Goal: Information Seeking & Learning: Compare options

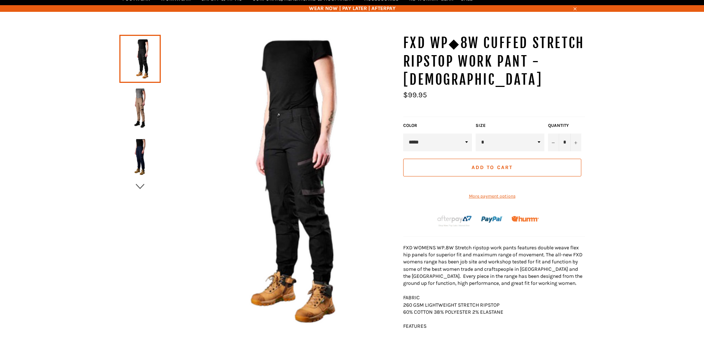
click at [141, 183] on icon "button" at bounding box center [139, 186] width 11 height 11
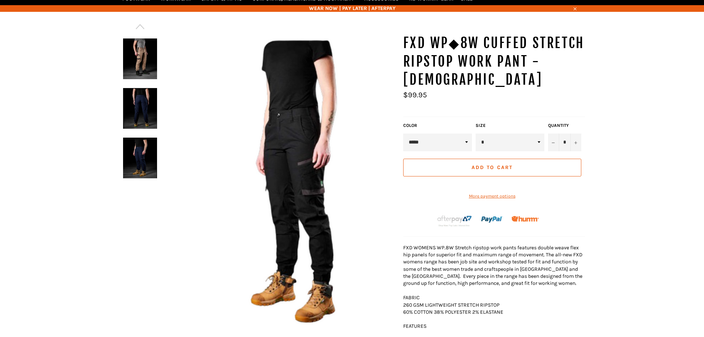
click at [131, 105] on img at bounding box center [140, 108] width 34 height 41
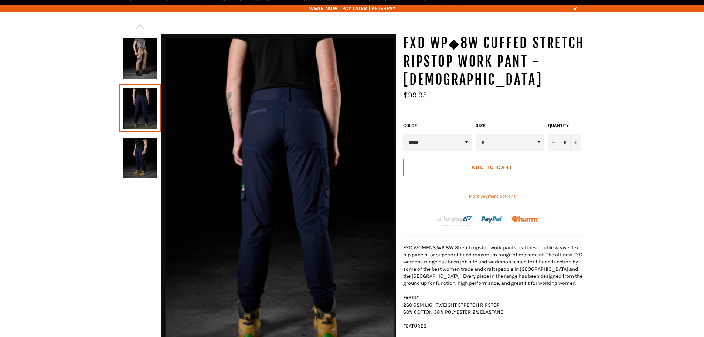
scroll to position [92, 0]
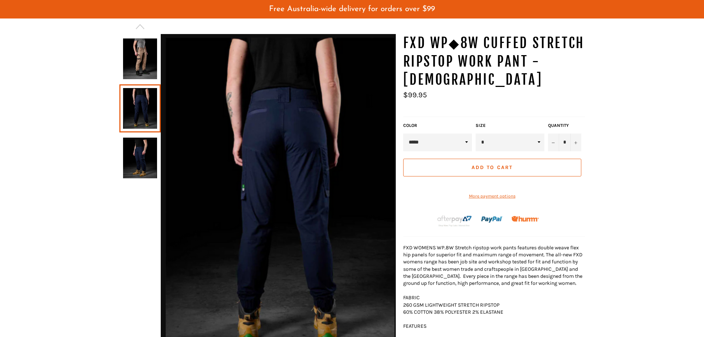
click at [130, 147] on img at bounding box center [140, 157] width 34 height 41
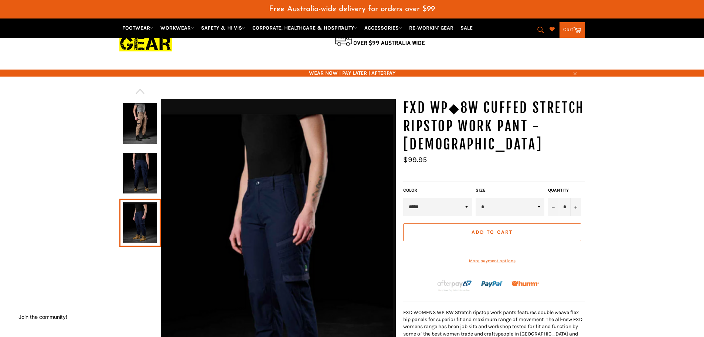
scroll to position [18, 0]
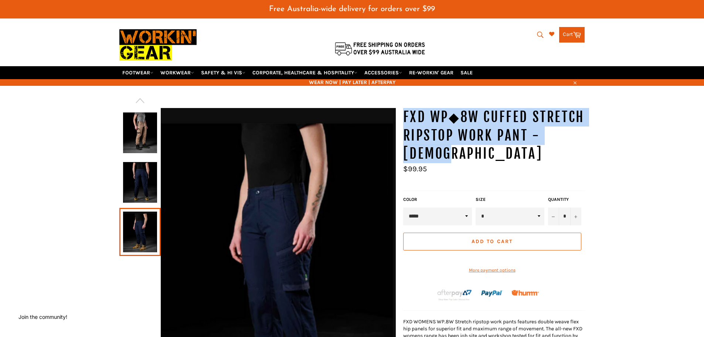
drag, startPoint x: 445, startPoint y: 156, endPoint x: 404, endPoint y: 119, distance: 55.4
click at [404, 119] on h1 "FXD WP◆8W Cuffed Stretch Ripstop Work Pant - Ladies" at bounding box center [494, 135] width 182 height 55
copy h1 "FXD WP◆8W Cuffed Stretch Ripstop Work Pant - Ladies"
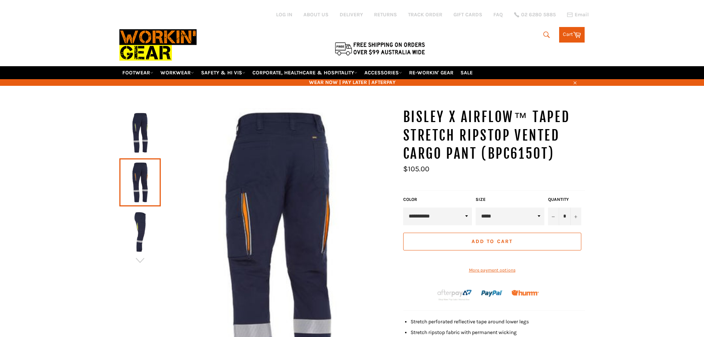
click at [139, 211] on img at bounding box center [140, 231] width 34 height 41
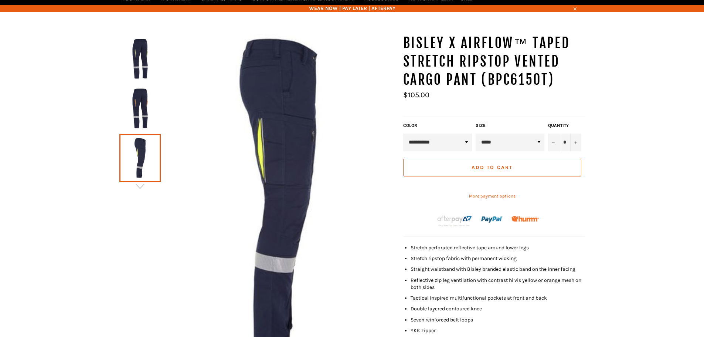
click at [136, 115] on img at bounding box center [140, 108] width 34 height 41
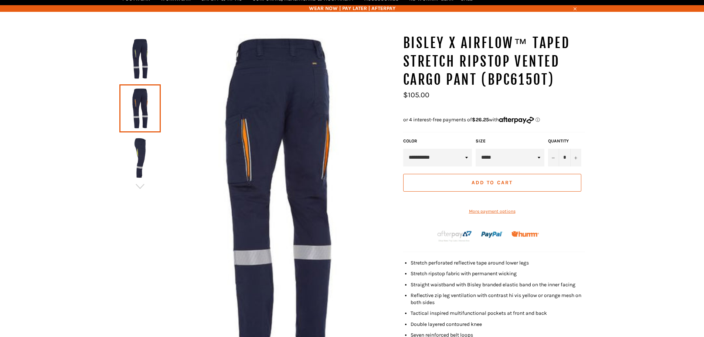
scroll to position [92, 0]
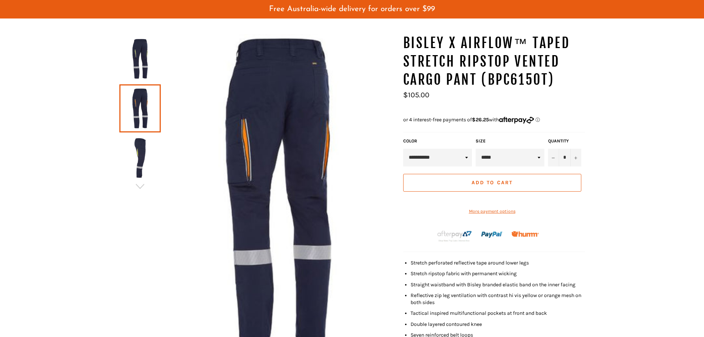
click at [141, 65] on img at bounding box center [140, 58] width 34 height 41
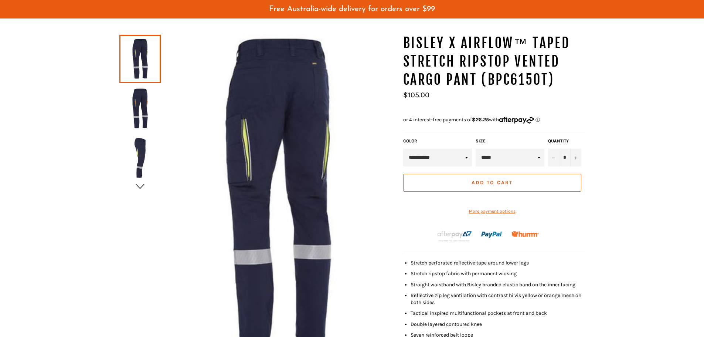
click at [139, 185] on icon "button" at bounding box center [139, 186] width 11 height 11
click at [142, 139] on img at bounding box center [140, 157] width 34 height 41
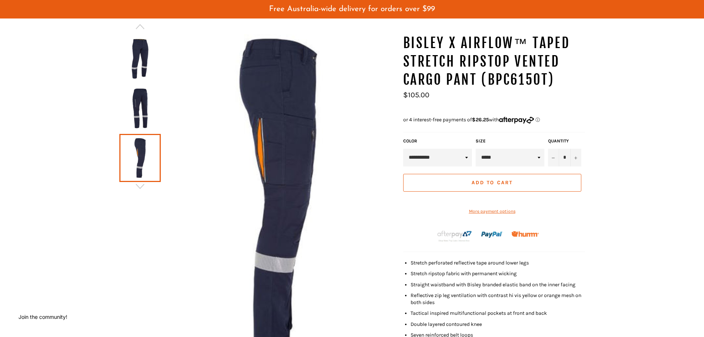
click at [143, 192] on div at bounding box center [257, 195] width 276 height 323
click at [142, 183] on icon "button" at bounding box center [139, 186] width 11 height 11
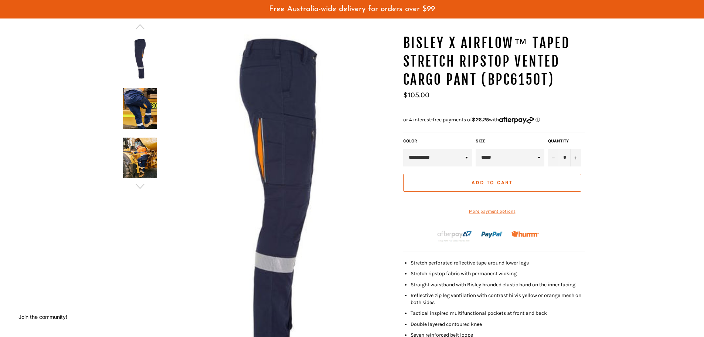
click at [143, 164] on img at bounding box center [140, 157] width 34 height 41
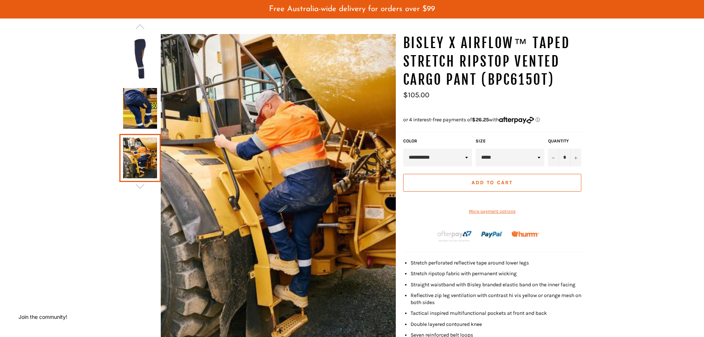
click at [144, 110] on img at bounding box center [140, 108] width 34 height 41
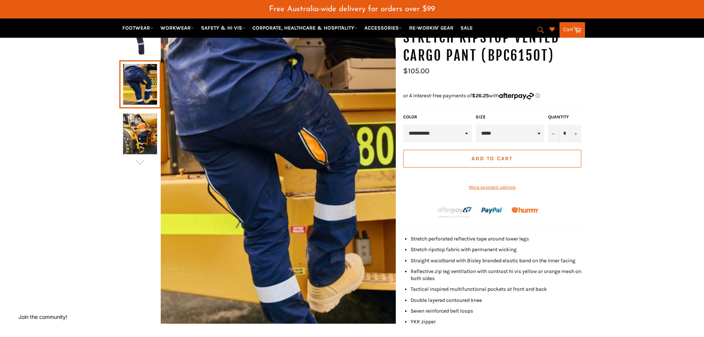
scroll to position [129, 0]
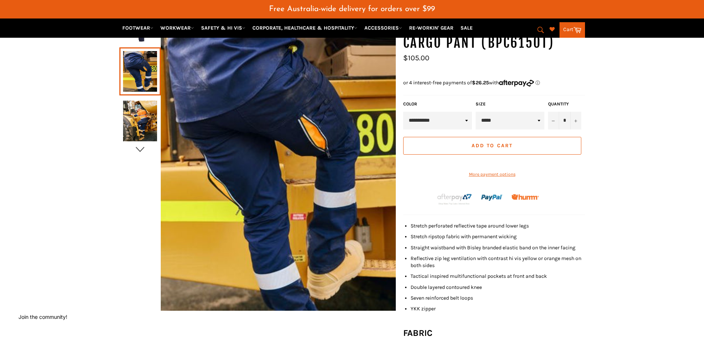
click at [141, 146] on icon "button" at bounding box center [139, 149] width 11 height 11
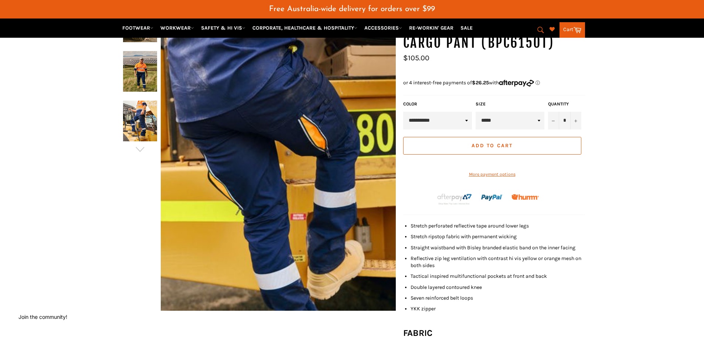
click at [137, 113] on img at bounding box center [140, 120] width 34 height 41
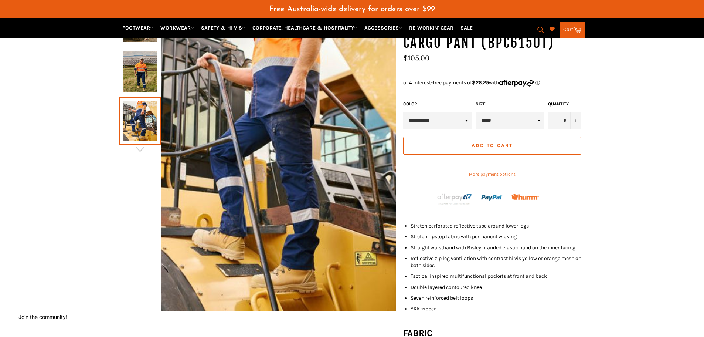
click at [142, 75] on img at bounding box center [140, 71] width 34 height 41
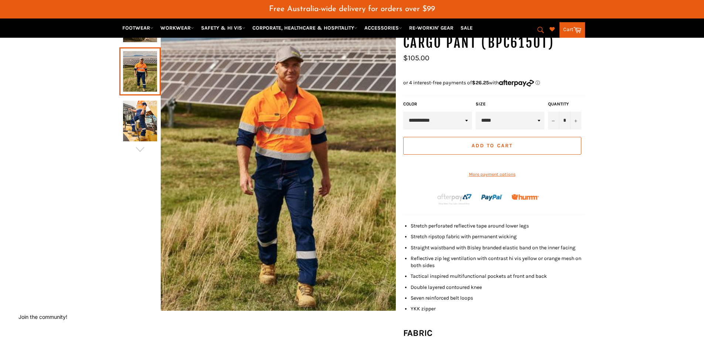
click at [144, 129] on img at bounding box center [140, 120] width 34 height 41
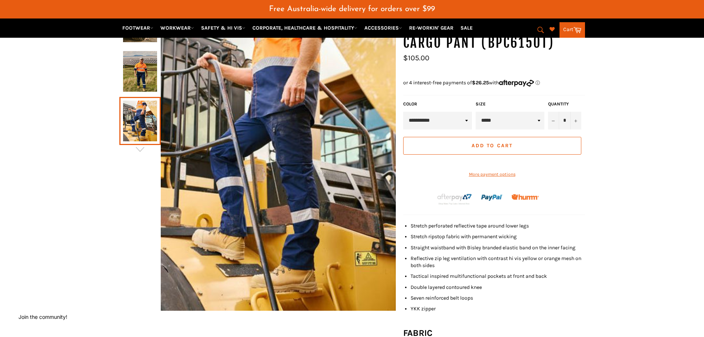
scroll to position [166, 0]
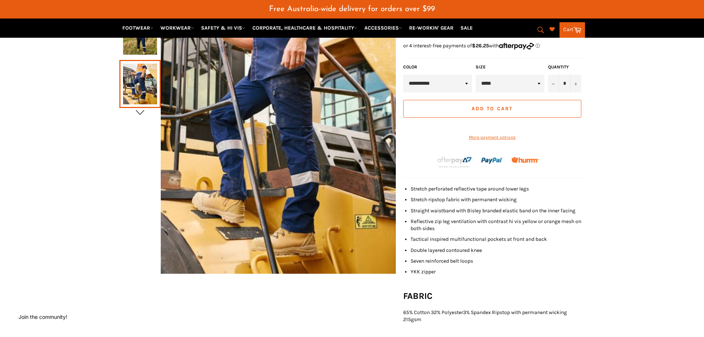
click at [143, 114] on icon "button" at bounding box center [139, 112] width 11 height 11
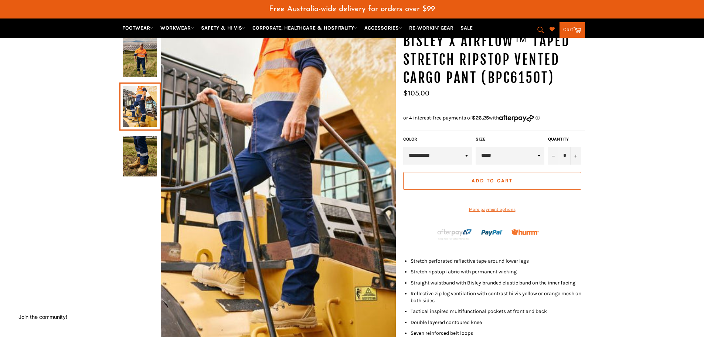
scroll to position [92, 0]
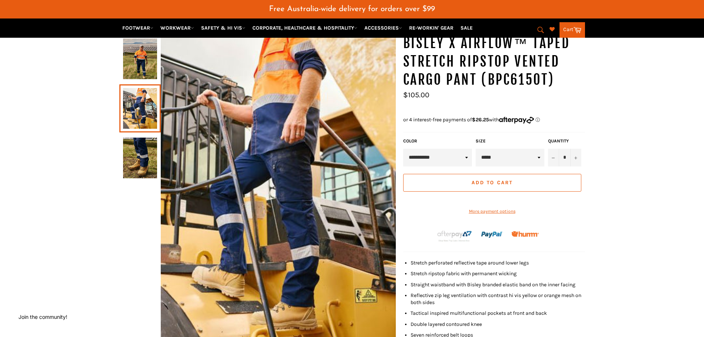
click at [144, 153] on img at bounding box center [140, 157] width 34 height 41
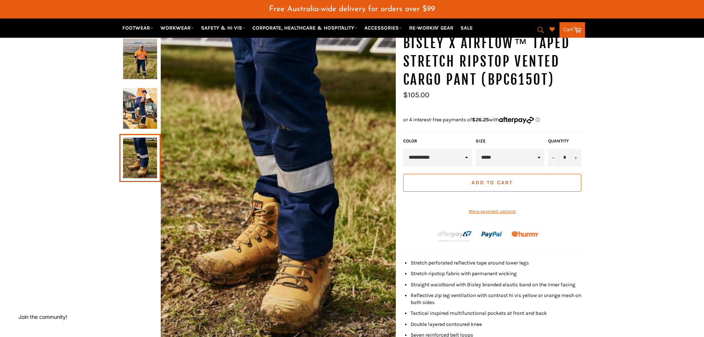
click at [140, 118] on img at bounding box center [140, 108] width 34 height 41
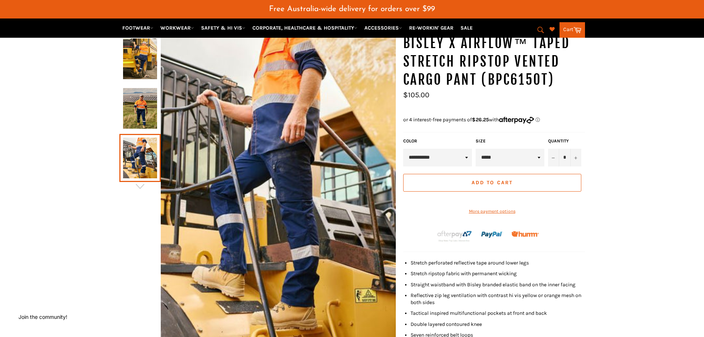
click at [146, 102] on img at bounding box center [140, 108] width 34 height 41
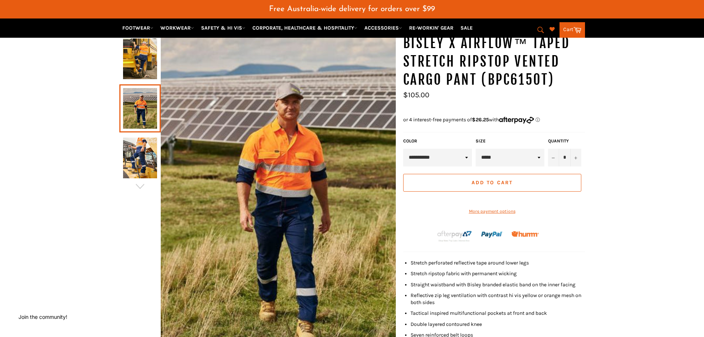
click at [146, 74] on img at bounding box center [140, 58] width 34 height 41
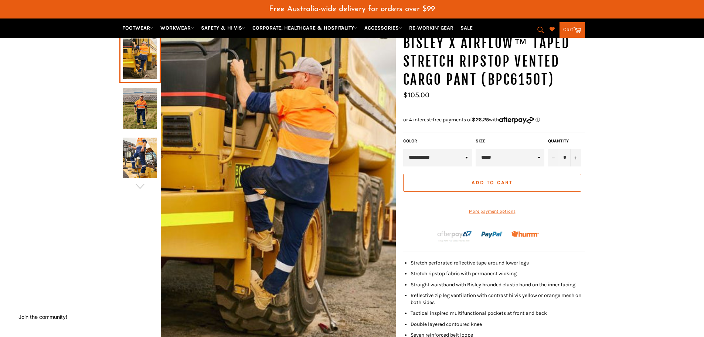
scroll to position [55, 0]
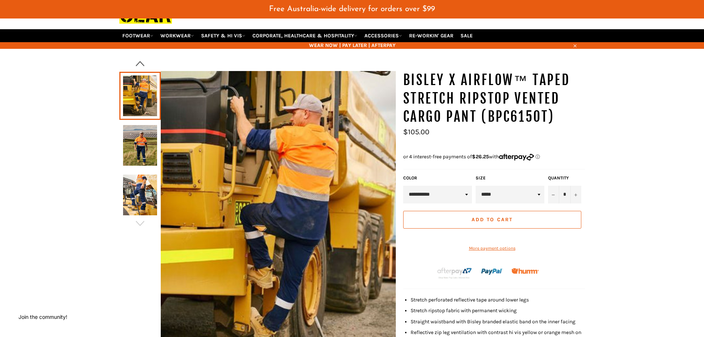
click at [143, 64] on icon "button" at bounding box center [139, 63] width 11 height 11
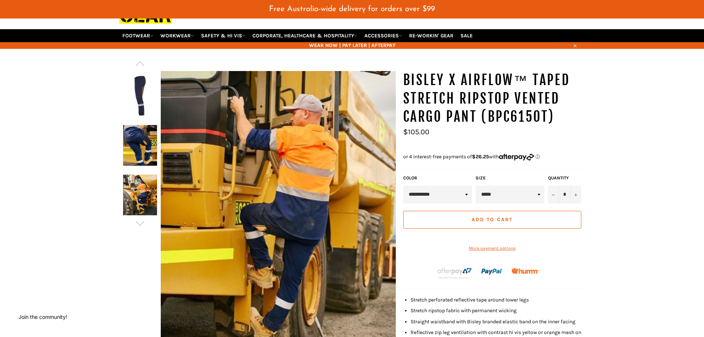
click at [142, 196] on img at bounding box center [140, 194] width 34 height 41
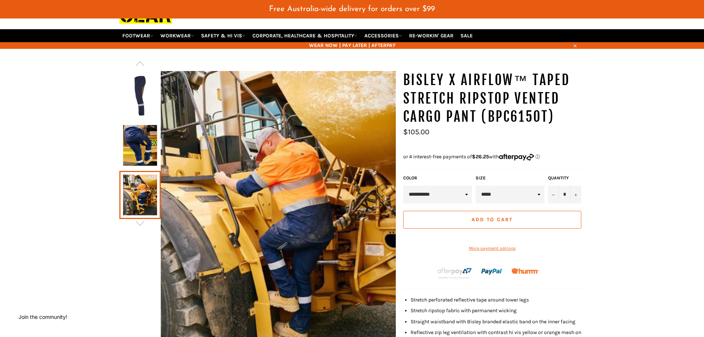
click at [149, 154] on img at bounding box center [140, 145] width 34 height 41
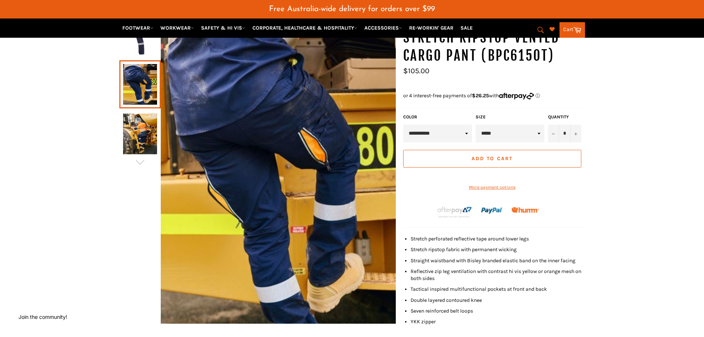
scroll to position [129, 0]
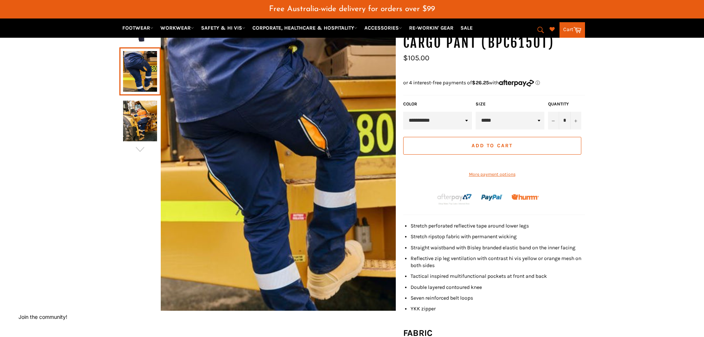
click at [604, 66] on div "***" at bounding box center [352, 212] width 704 height 431
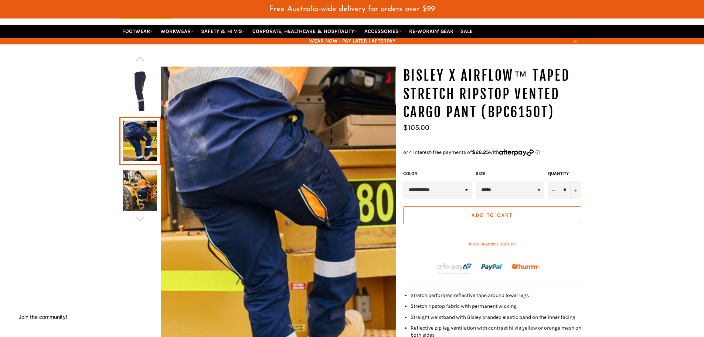
scroll to position [55, 0]
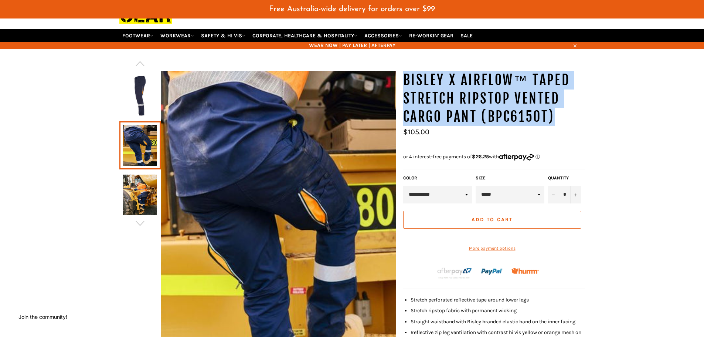
drag, startPoint x: 551, startPoint y: 116, endPoint x: 402, endPoint y: 82, distance: 153.2
click at [402, 82] on div "**********" at bounding box center [490, 271] width 189 height 401
copy h1 "BISLEY X Airflow™ Taped Stretch Ripstop Vented Cargo Pant (BPC6150T)"
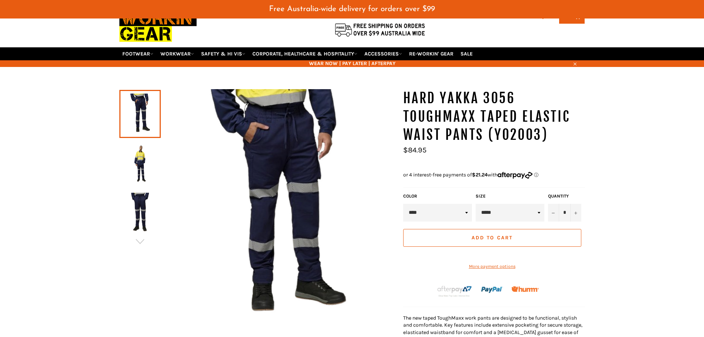
scroll to position [55, 0]
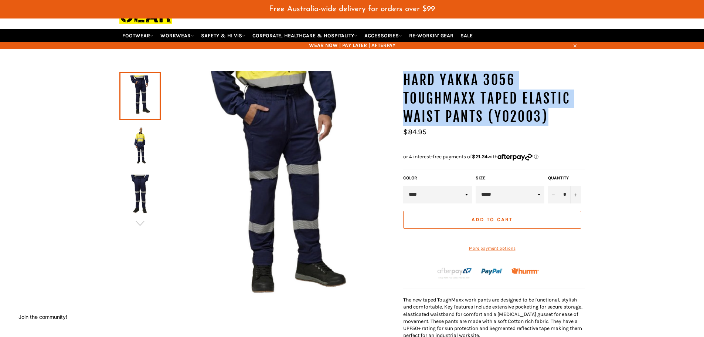
drag, startPoint x: 570, startPoint y: 116, endPoint x: 407, endPoint y: 82, distance: 166.9
click at [394, 76] on div "*" at bounding box center [348, 281] width 473 height 421
copy div "HARD YAKKA 3056 ToughMaxx Taped Elastic Waist Pants (Y02003)"
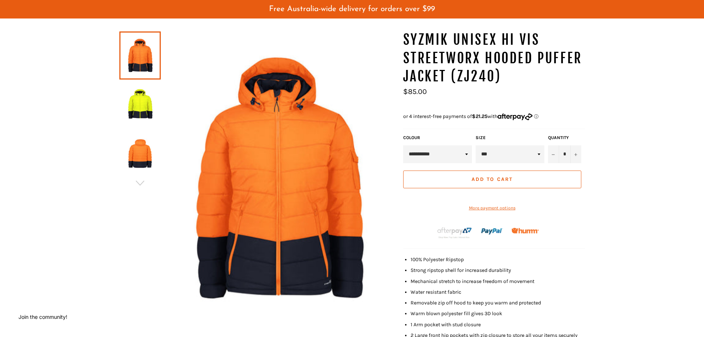
scroll to position [55, 0]
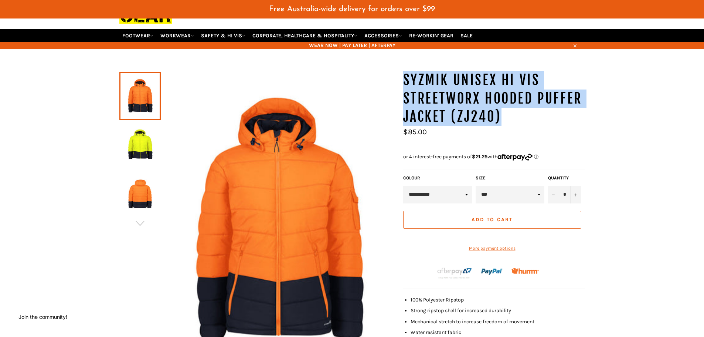
drag, startPoint x: 515, startPoint y: 112, endPoint x: 405, endPoint y: 78, distance: 115.1
click at [405, 78] on h1 "SYZMIK Unisex Hi Vis Streetworx Hooded Puffer Jacket (ZJ240)" at bounding box center [494, 98] width 182 height 55
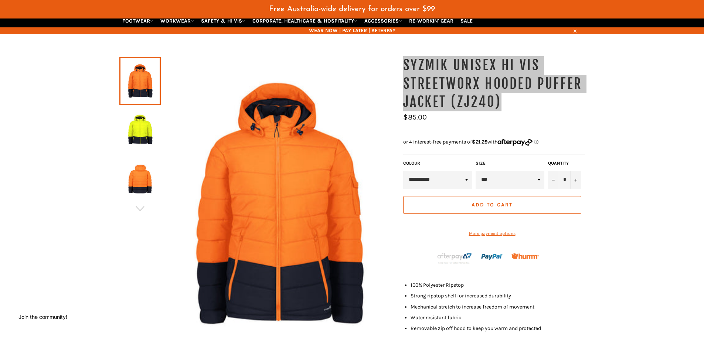
scroll to position [92, 0]
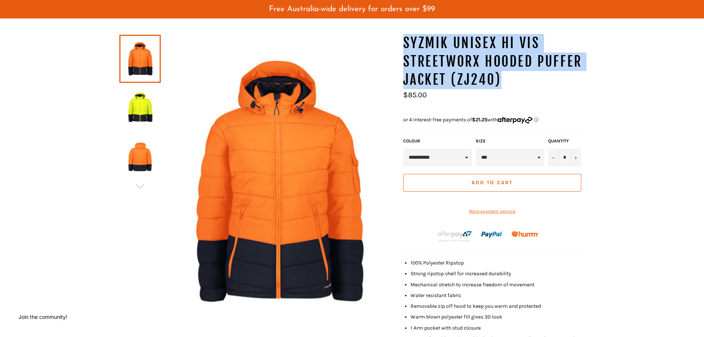
click at [541, 157] on select "*** ** *** *** *** *** *** *** *** *** ***" at bounding box center [510, 158] width 69 height 18
click at [537, 157] on select "*** ** *** *** *** *** *** *** *** *** ***" at bounding box center [510, 158] width 69 height 18
click at [512, 151] on select "*** ** *** *** *** *** *** *** *** *** ***" at bounding box center [510, 158] width 69 height 18
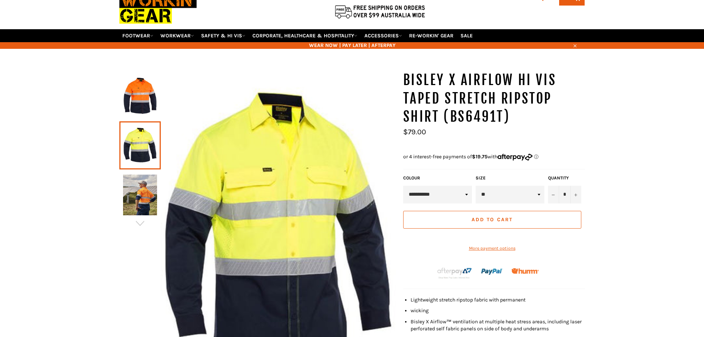
scroll to position [55, 0]
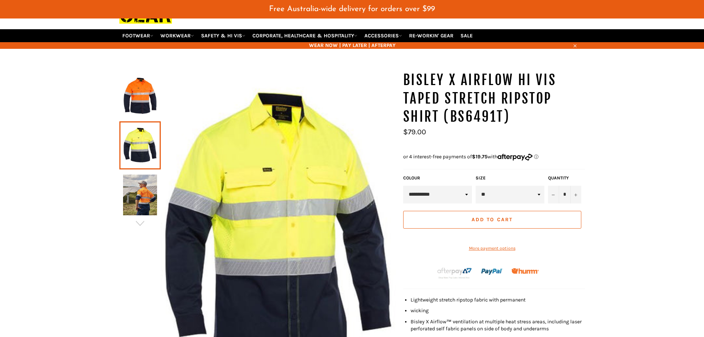
click at [122, 91] on link at bounding box center [139, 96] width 41 height 48
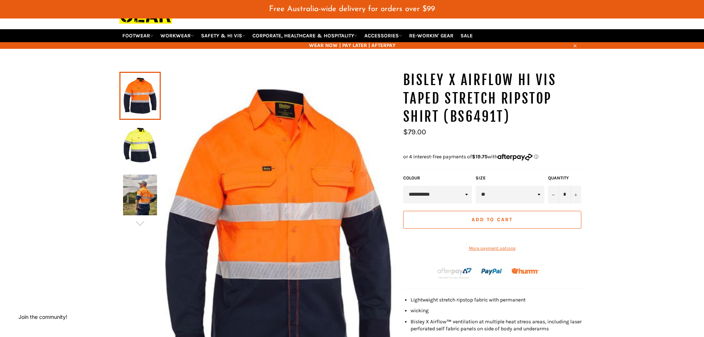
click at [147, 198] on img at bounding box center [140, 194] width 34 height 41
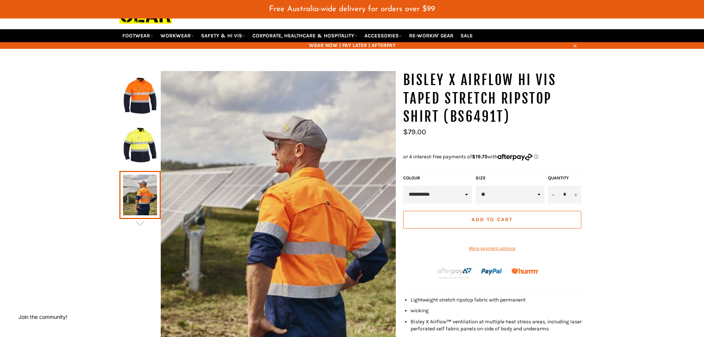
click at [141, 229] on div at bounding box center [257, 232] width 276 height 323
click at [141, 224] on icon "button" at bounding box center [140, 223] width 8 height 5
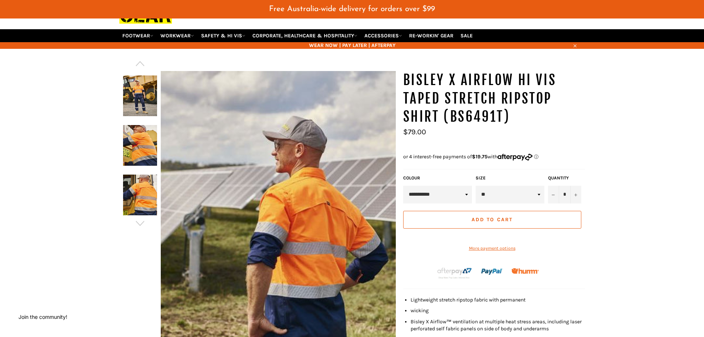
click at [140, 184] on img at bounding box center [140, 194] width 34 height 41
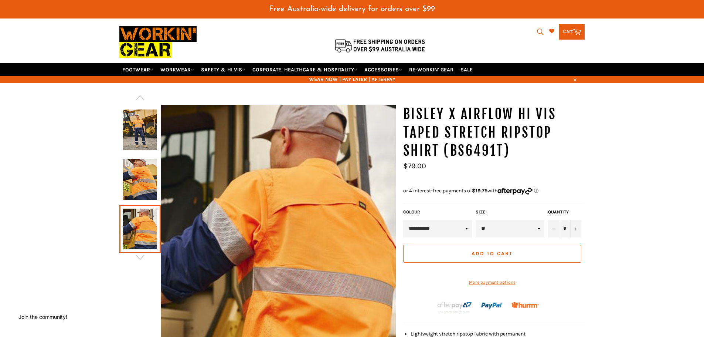
scroll to position [18, 0]
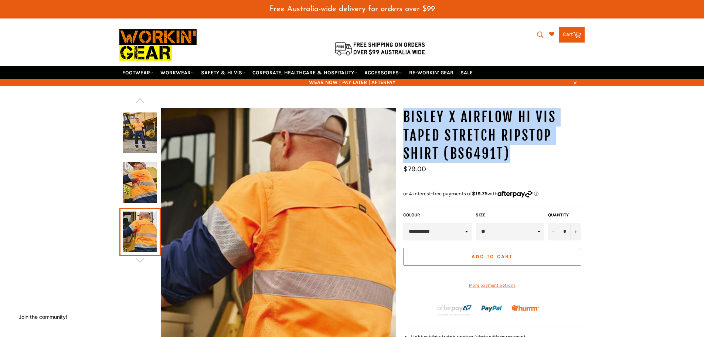
drag, startPoint x: 490, startPoint y: 148, endPoint x: 405, endPoint y: 115, distance: 90.6
click at [405, 115] on h1 "BISLEY X Airflow Hi Vis Taped Stretch Ripstop Shirt (BS6491T)" at bounding box center [494, 135] width 182 height 55
copy h1 "BISLEY X Airflow Hi Vis Taped Stretch Ripstop Shirt (BS6491T)"
click at [494, 231] on select "** *** *** *** *** *** *** *** *** ***" at bounding box center [510, 231] width 69 height 18
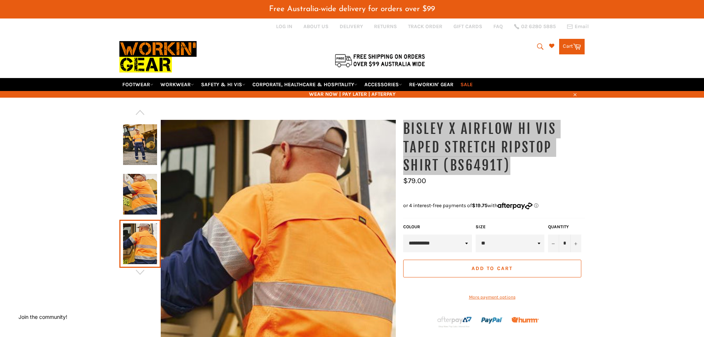
scroll to position [0, 0]
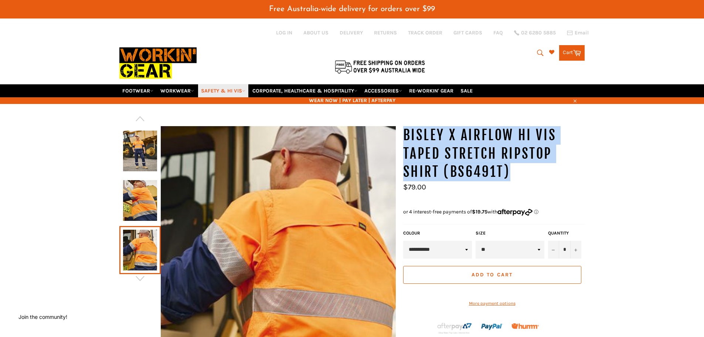
click at [213, 93] on link "SAFETY & HI VIS" at bounding box center [223, 90] width 50 height 13
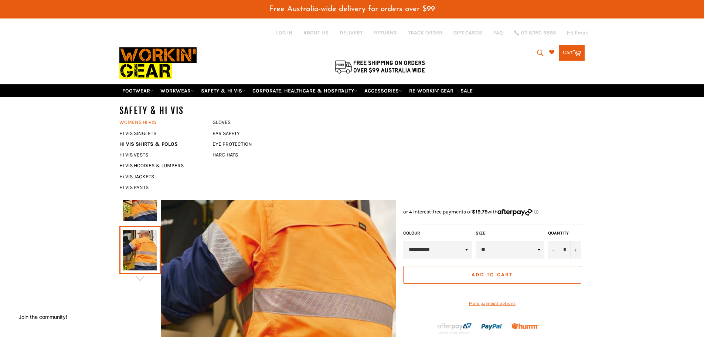
click at [141, 121] on link "WOMENS HI VIS" at bounding box center [160, 122] width 89 height 11
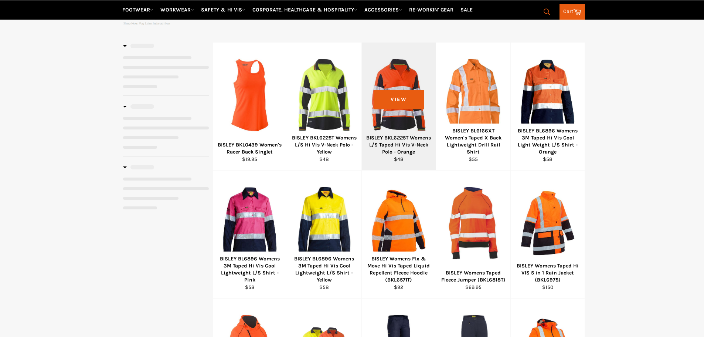
click at [395, 103] on span "View" at bounding box center [399, 99] width 50 height 19
select select "**********"
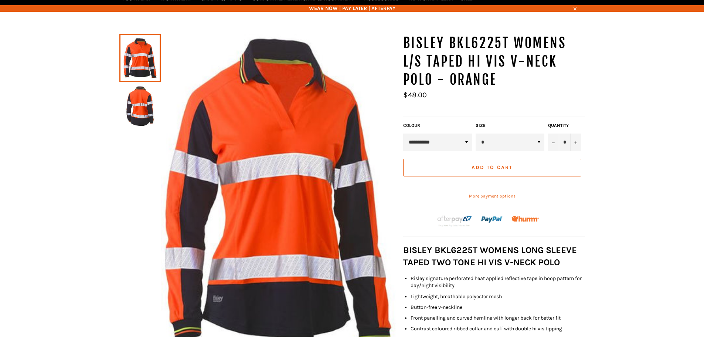
scroll to position [92, 0]
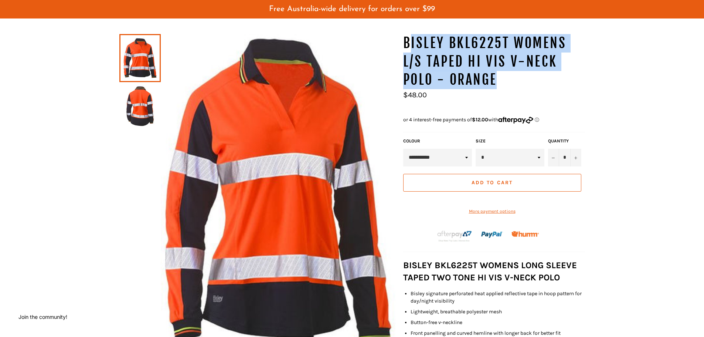
drag, startPoint x: 481, startPoint y: 77, endPoint x: 408, endPoint y: 48, distance: 79.6
click at [408, 48] on h1 "BISLEY BKL6225T Womens L/S Taped Hi Vis V-Neck Polo - Orange" at bounding box center [494, 61] width 182 height 55
click at [467, 67] on h1 "BISLEY BKL6225T Womens L/S Taped Hi Vis V-Neck Polo - Orange" at bounding box center [494, 61] width 182 height 55
drag, startPoint x: 494, startPoint y: 77, endPoint x: 406, endPoint y: 40, distance: 95.7
click at [406, 40] on h1 "BISLEY BKL6225T Womens L/S Taped Hi Vis V-Neck Polo - Orange" at bounding box center [494, 61] width 182 height 55
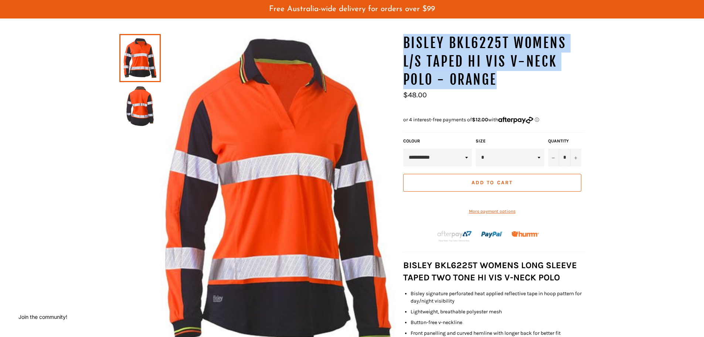
copy h1 "BISLEY BKL6225T Womens L/S Taped Hi Vis V-Neck Polo - Orange"
click at [512, 153] on select "* * ** ** ** ** ** ** ** **" at bounding box center [510, 158] width 69 height 18
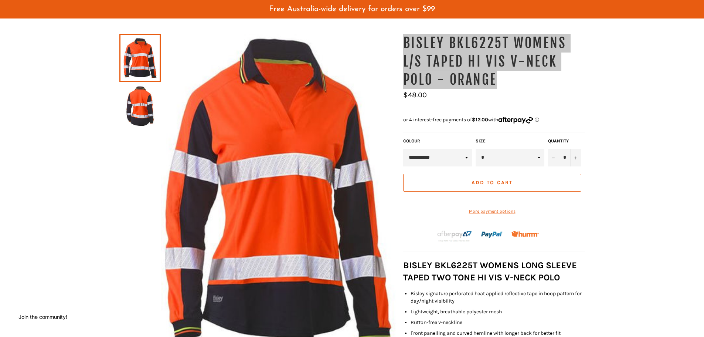
scroll to position [0, 0]
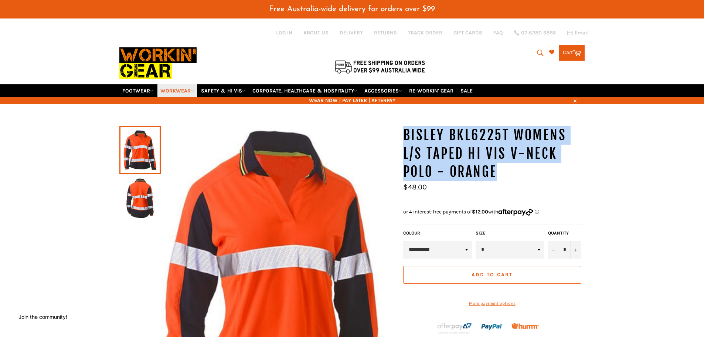
click at [179, 88] on link "WORKWEAR" at bounding box center [177, 90] width 40 height 13
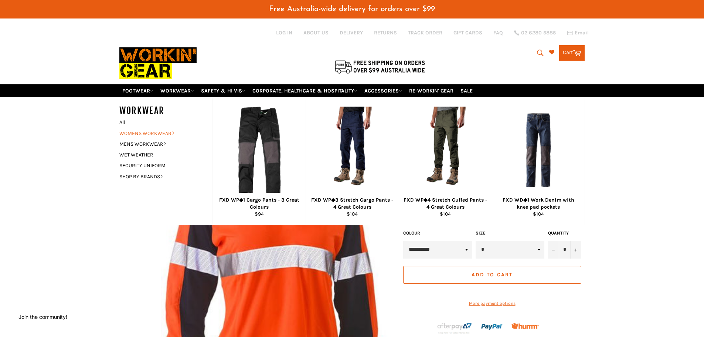
click at [144, 132] on link "WOMENS WORKWEAR" at bounding box center [160, 133] width 89 height 11
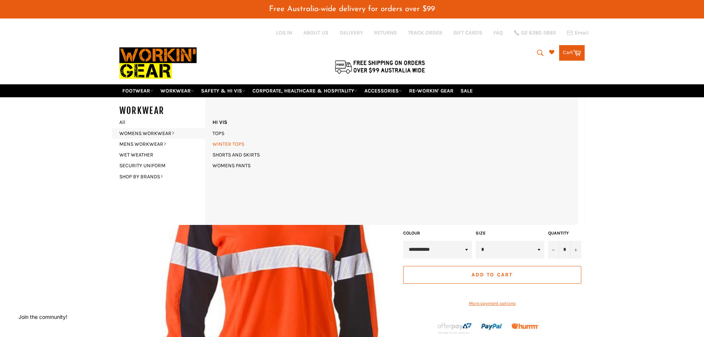
click at [222, 143] on link "WINTER TOPS" at bounding box center [228, 144] width 39 height 11
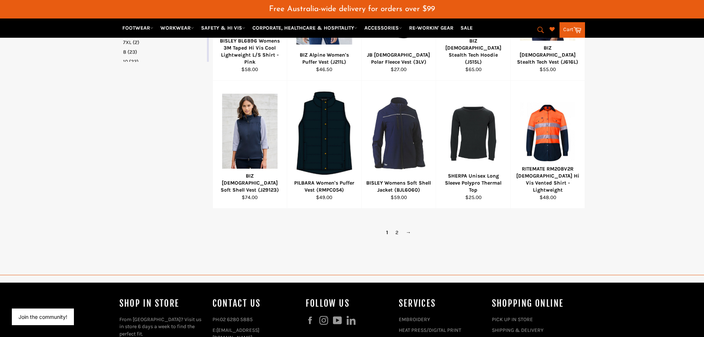
scroll to position [517, 0]
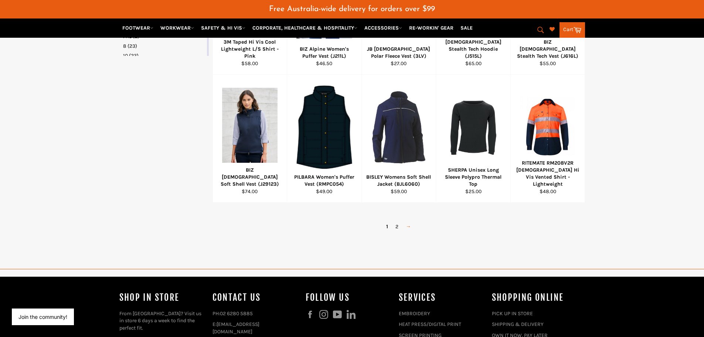
click at [408, 226] on link "→" at bounding box center [408, 226] width 13 height 11
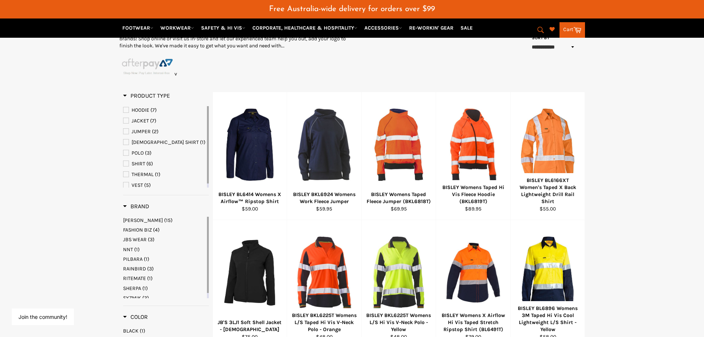
scroll to position [116, 0]
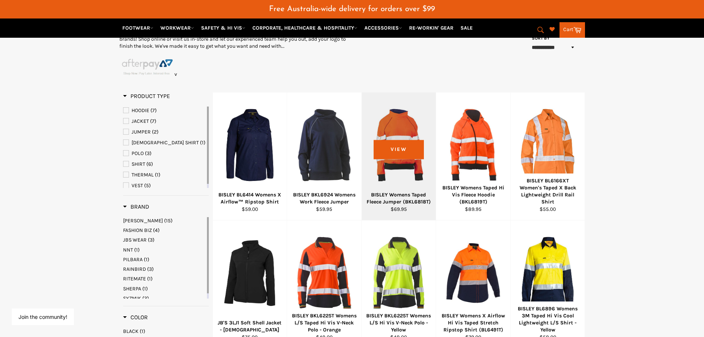
click at [402, 162] on div at bounding box center [399, 145] width 56 height 87
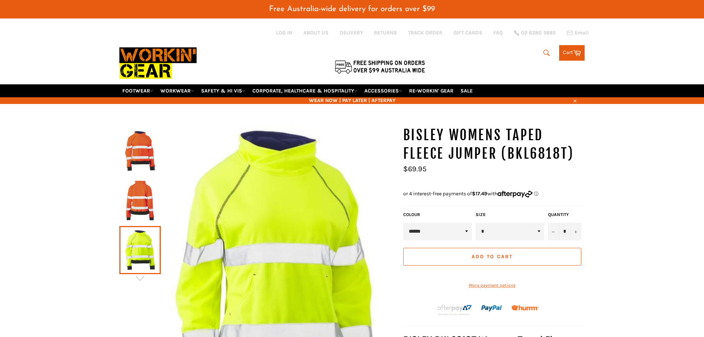
click at [136, 179] on link at bounding box center [139, 200] width 41 height 48
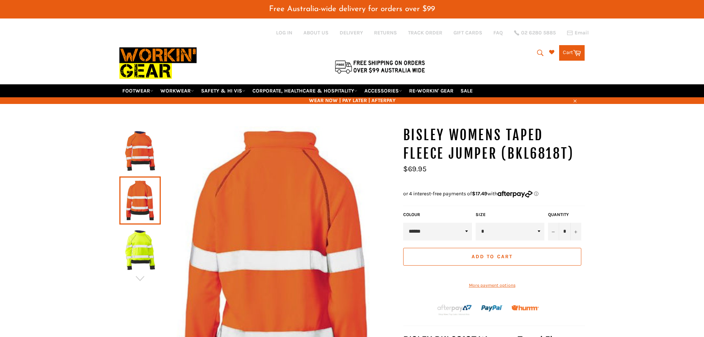
click at [134, 153] on img at bounding box center [140, 150] width 34 height 41
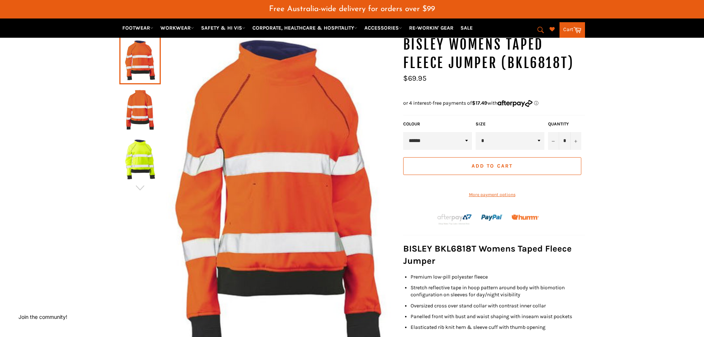
scroll to position [74, 0]
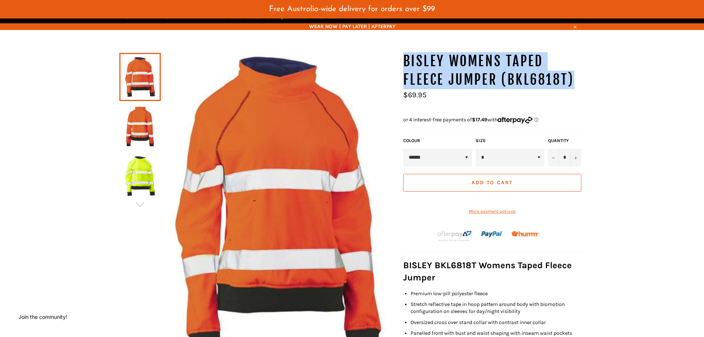
drag, startPoint x: 592, startPoint y: 87, endPoint x: 398, endPoint y: 63, distance: 195.5
click at [398, 63] on div "BISLEY Womens Taped Fleece Jumper (BKL6818T) *" at bounding box center [352, 268] width 704 height 433
copy h1 "BISLEY Womens Taped Fleece Jumper (BKL6818T)"
